Goal: Information Seeking & Learning: Learn about a topic

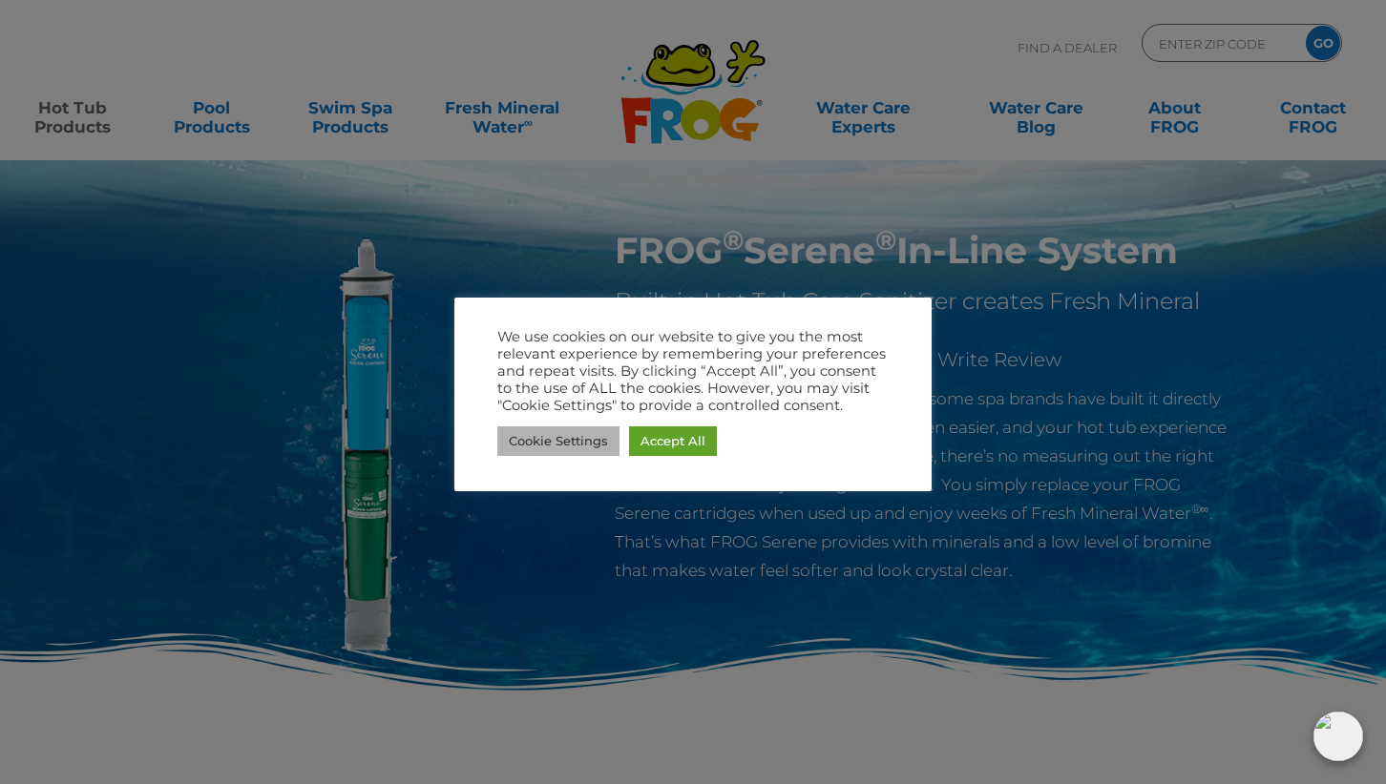
click at [584, 436] on link "Cookie Settings" at bounding box center [558, 442] width 122 height 30
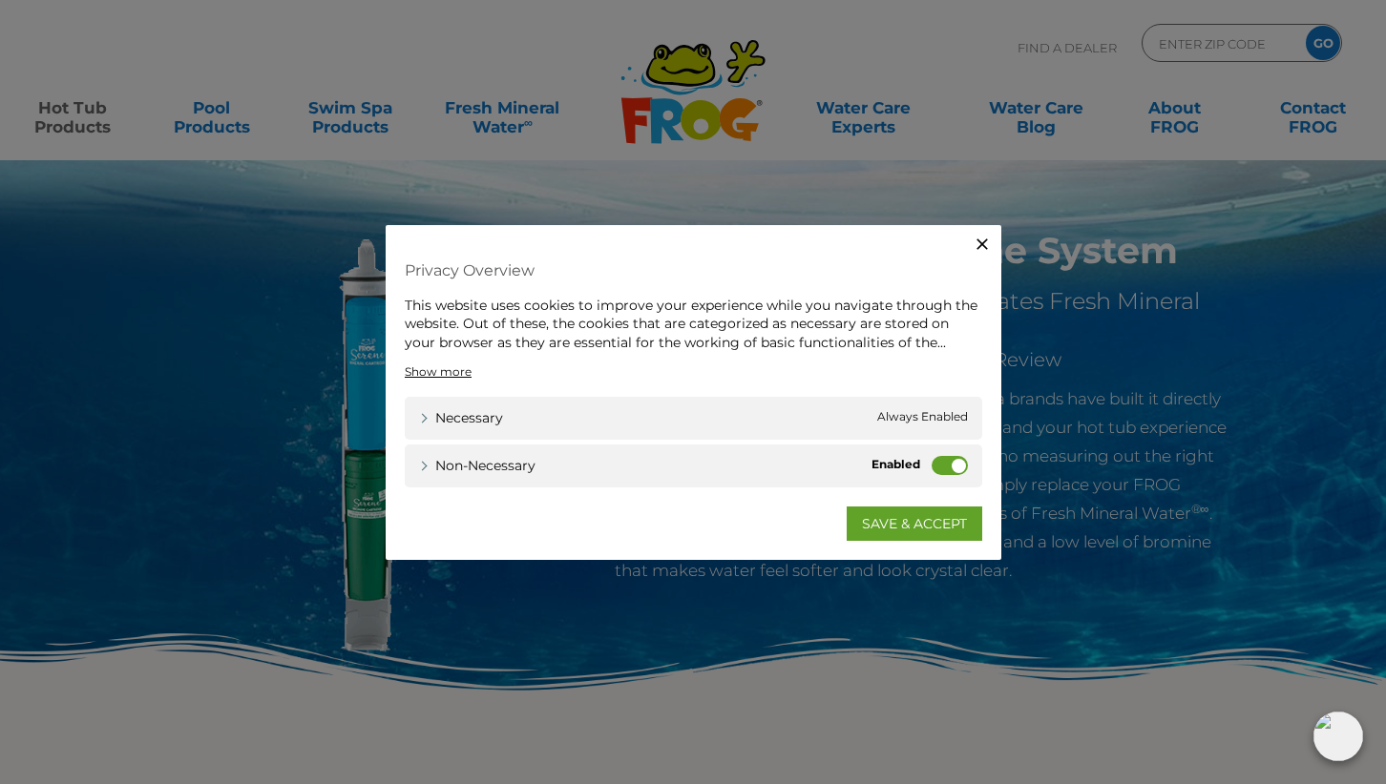
click at [942, 463] on label "Non-necessary" at bounding box center [949, 465] width 36 height 19
click at [0, 0] on input "Non-necessary" at bounding box center [0, 0] width 0 height 0
click at [920, 524] on link "SAVE & ACCEPT" at bounding box center [914, 524] width 136 height 34
